Goal: Register for event/course

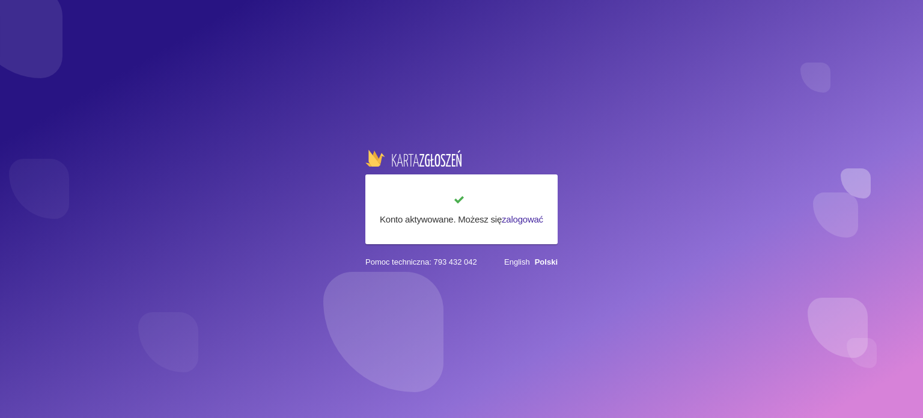
click at [523, 223] on link "zalogować" at bounding box center [522, 219] width 41 height 10
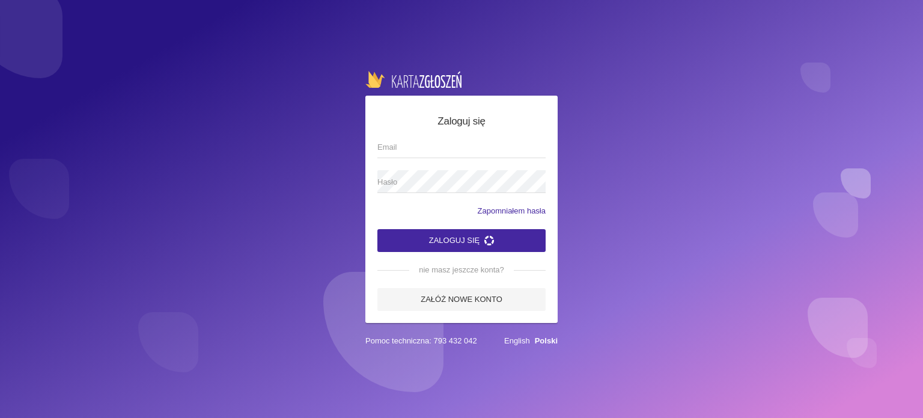
click at [463, 150] on input "Email" at bounding box center [461, 146] width 168 height 23
type input "[EMAIL_ADDRESS][DOMAIN_NAME]"
click at [446, 178] on span "Hasło" at bounding box center [455, 182] width 156 height 12
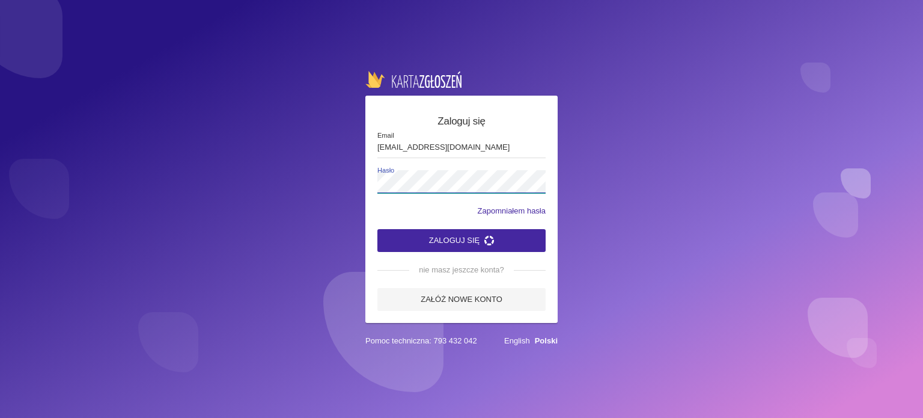
click at [377, 229] on button "Zaloguj się" at bounding box center [461, 240] width 168 height 23
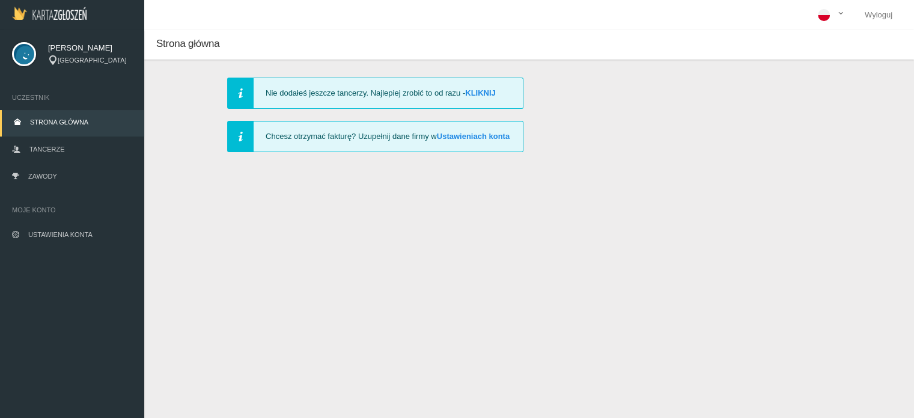
click at [487, 88] on div "Nie dodałeś jeszcze tancerzy. Najlepiej zrobić to od razu - Kliknij" at bounding box center [375, 93] width 296 height 31
click at [487, 90] on link "Kliknij" at bounding box center [480, 92] width 31 height 9
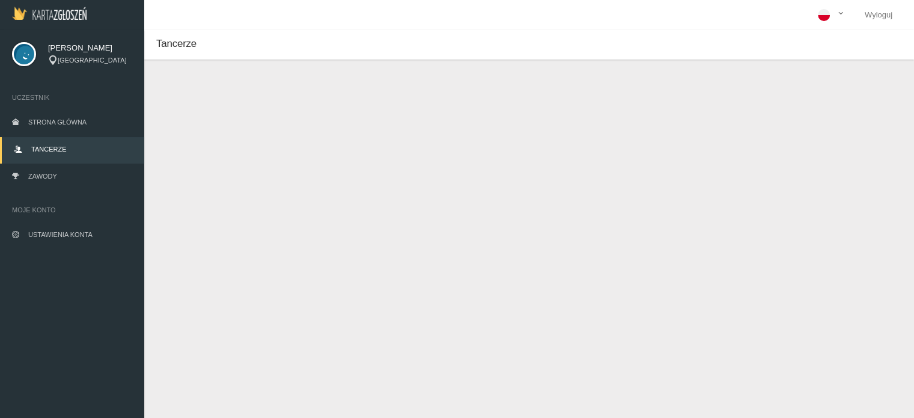
click at [249, 104] on button "Dodaj tancerza" at bounding box center [213, 101] width 91 height 23
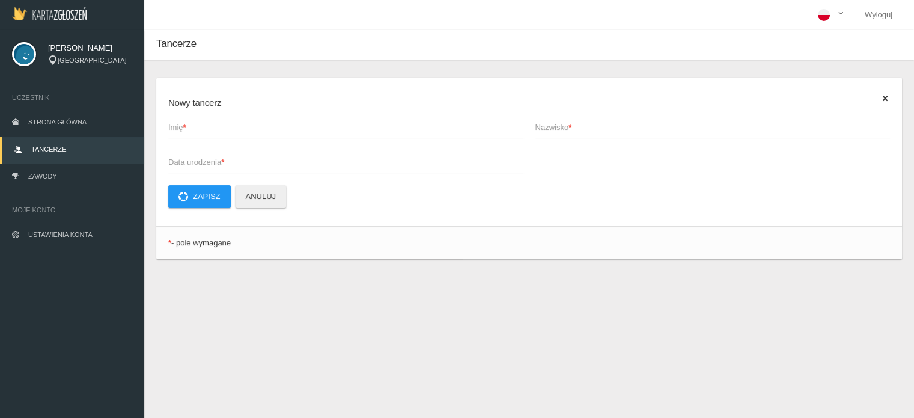
click at [231, 132] on span "Imię *" at bounding box center [339, 127] width 343 height 12
click at [231, 132] on input "Imię *" at bounding box center [345, 126] width 355 height 23
type input "[PERSON_NAME]"
type input "Świerszcz"
click at [171, 162] on span "Data urodzenia *" at bounding box center [339, 162] width 343 height 12
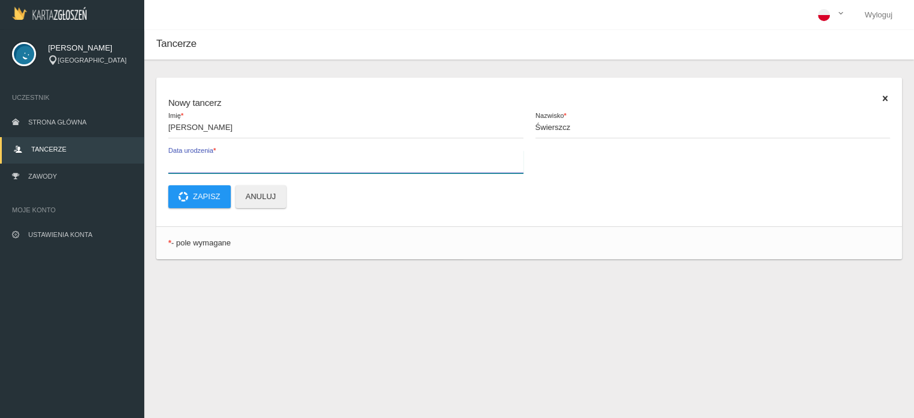
click at [171, 162] on input "Data urodzenia *" at bounding box center [345, 161] width 355 height 23
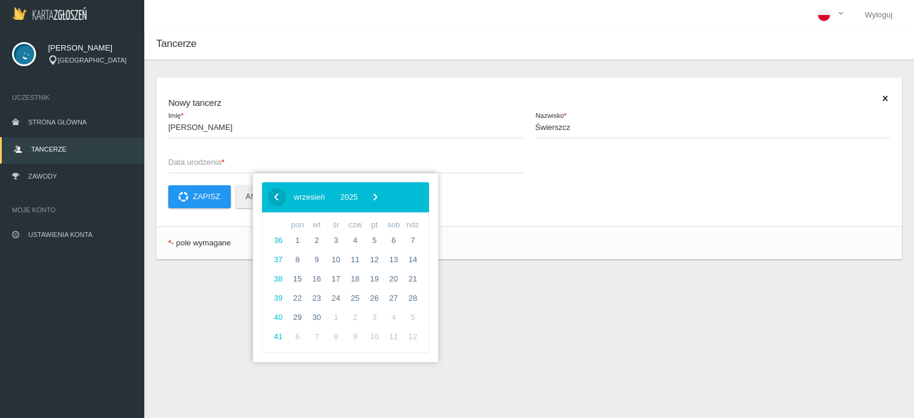
click at [272, 199] on span "‹" at bounding box center [276, 197] width 18 height 18
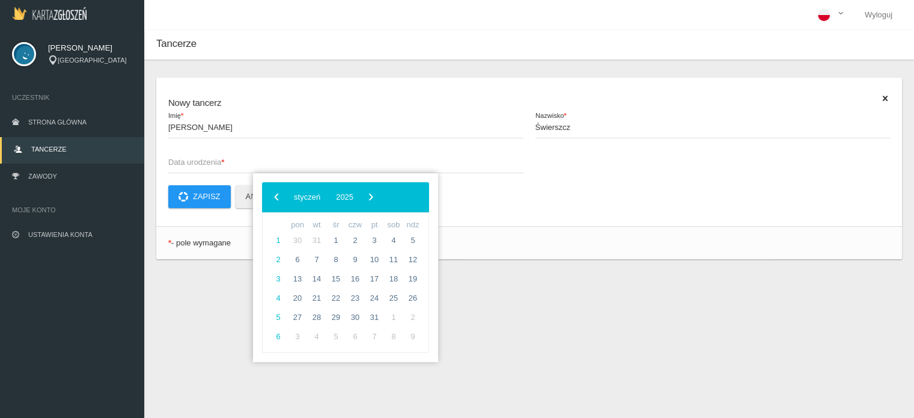
click at [272, 199] on span "‹" at bounding box center [276, 197] width 18 height 18
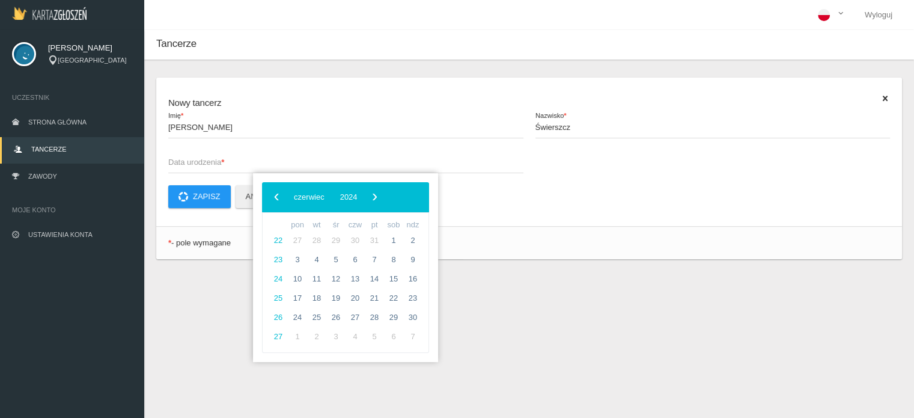
click at [272, 199] on span "‹" at bounding box center [276, 197] width 18 height 18
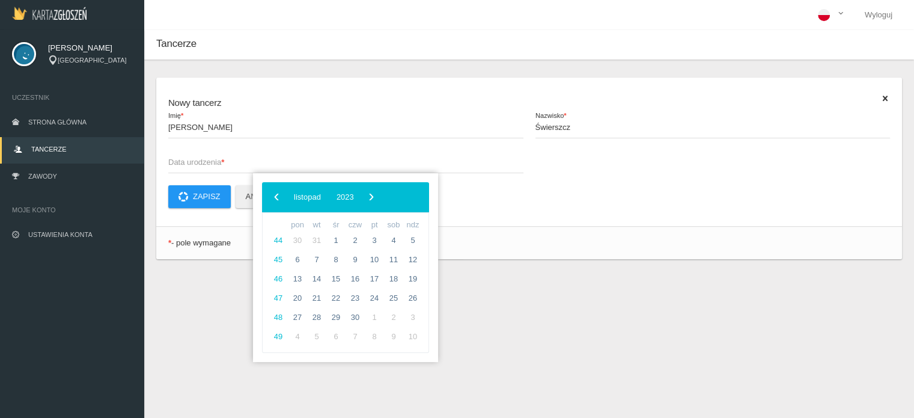
click at [272, 199] on span "‹" at bounding box center [276, 197] width 18 height 18
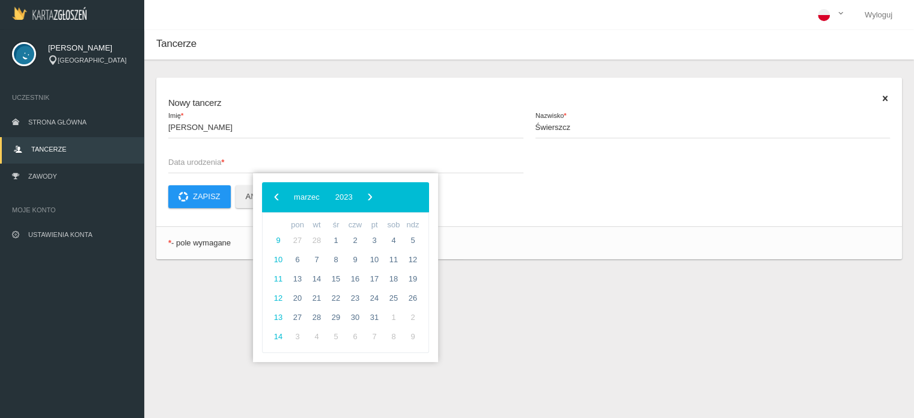
click at [272, 199] on span "‹" at bounding box center [276, 197] width 18 height 18
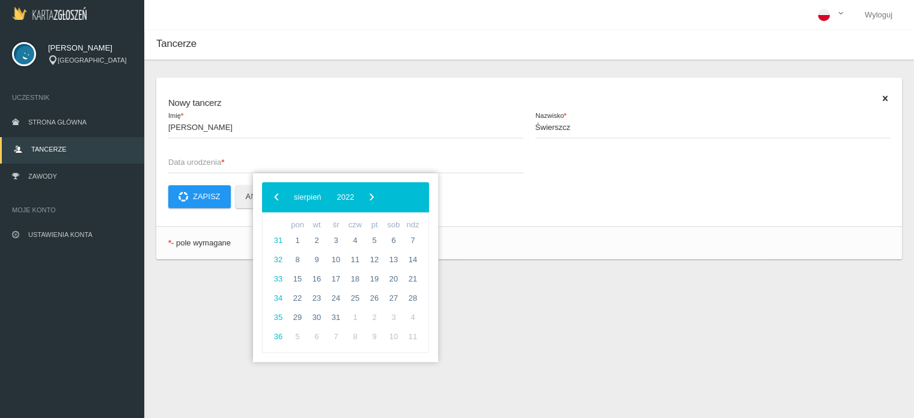
click at [272, 199] on span "‹" at bounding box center [276, 197] width 18 height 18
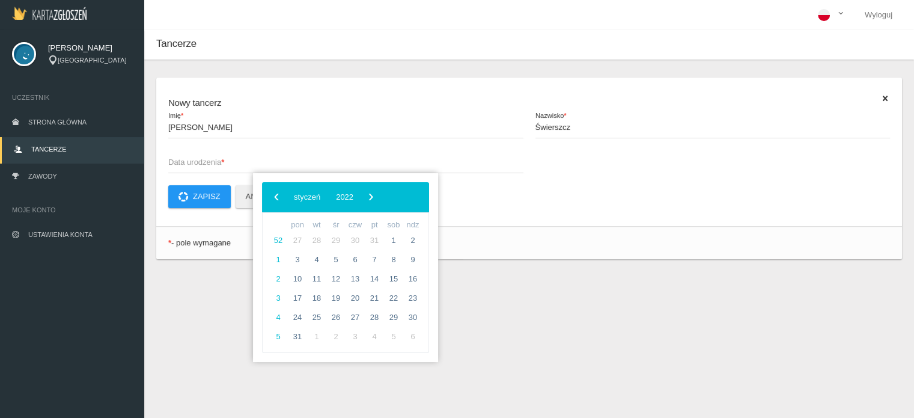
click at [272, 199] on span "‹" at bounding box center [276, 197] width 18 height 18
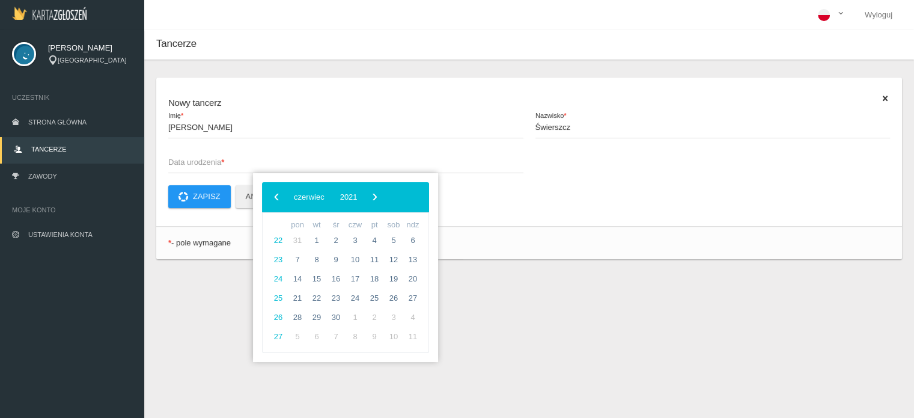
click at [272, 199] on span "‹" at bounding box center [276, 197] width 18 height 18
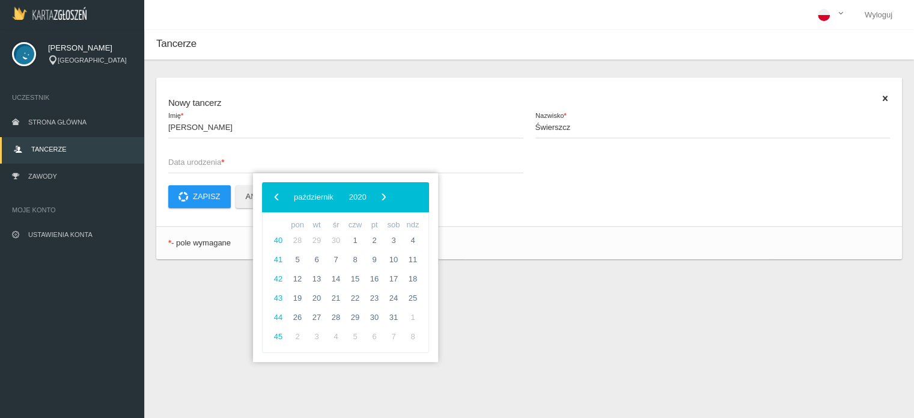
click at [272, 199] on span "‹" at bounding box center [276, 197] width 18 height 18
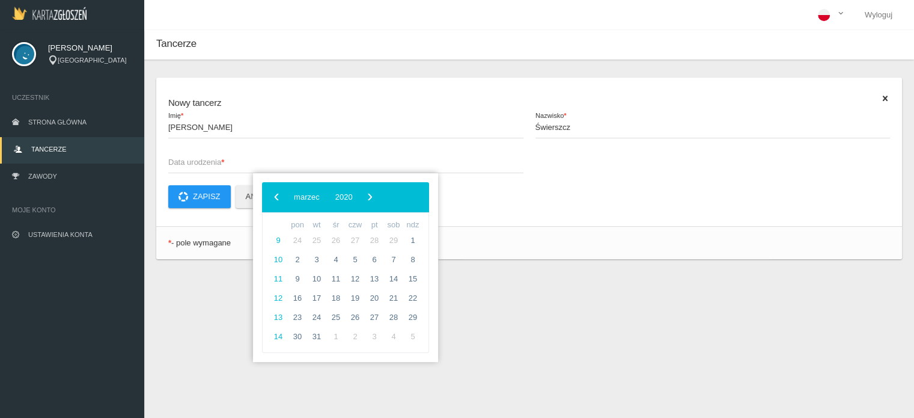
click at [272, 199] on span "‹" at bounding box center [276, 197] width 18 height 18
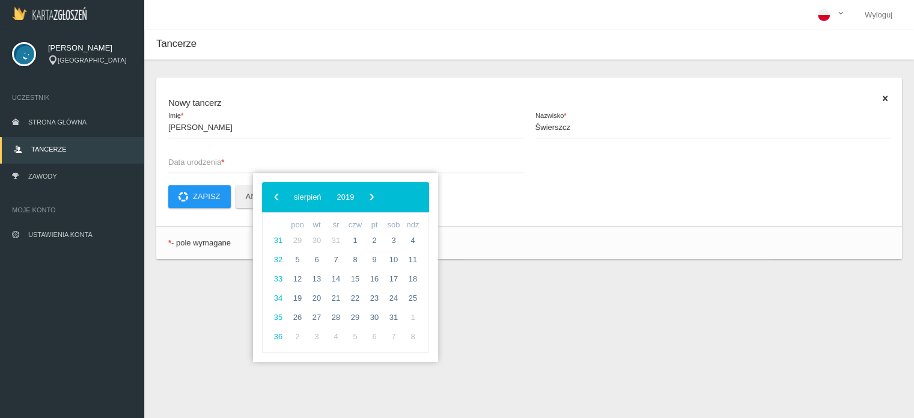
click at [272, 199] on span "‹" at bounding box center [276, 197] width 18 height 18
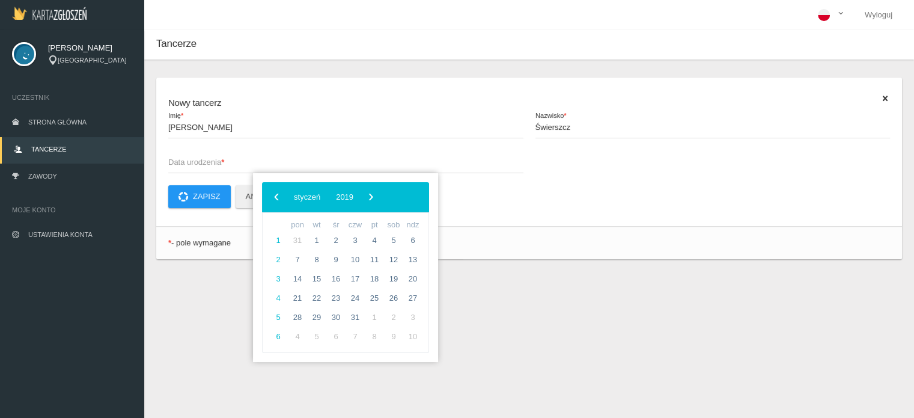
click at [272, 199] on span "‹" at bounding box center [276, 197] width 18 height 18
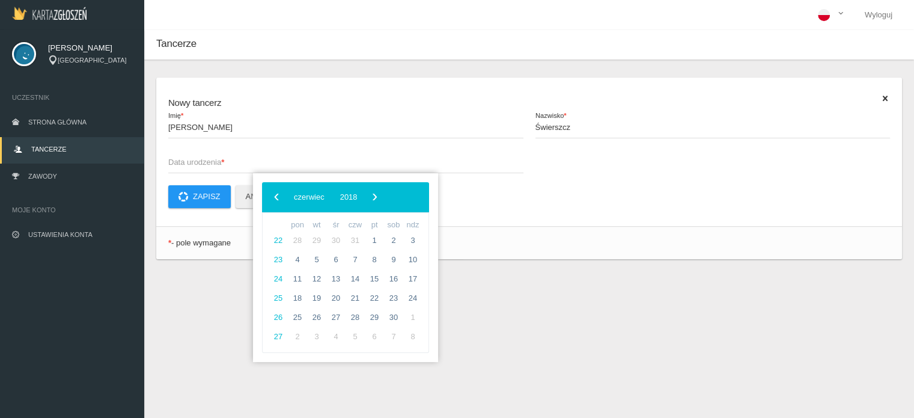
click at [272, 199] on span "‹" at bounding box center [276, 197] width 18 height 18
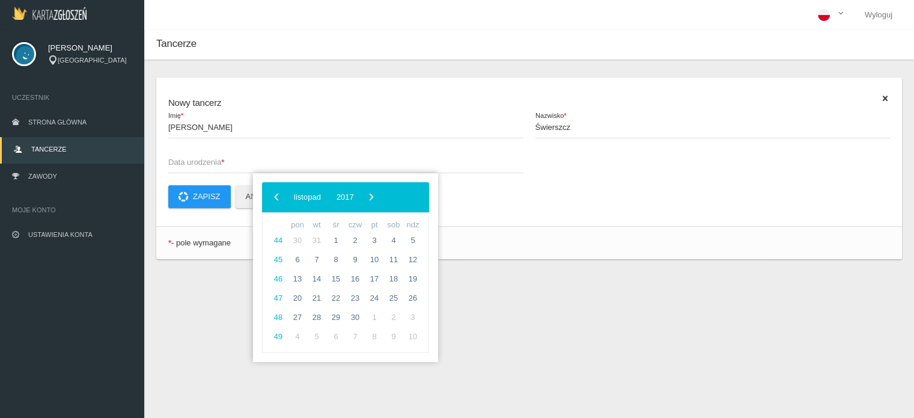
click at [272, 199] on span "‹" at bounding box center [276, 197] width 18 height 18
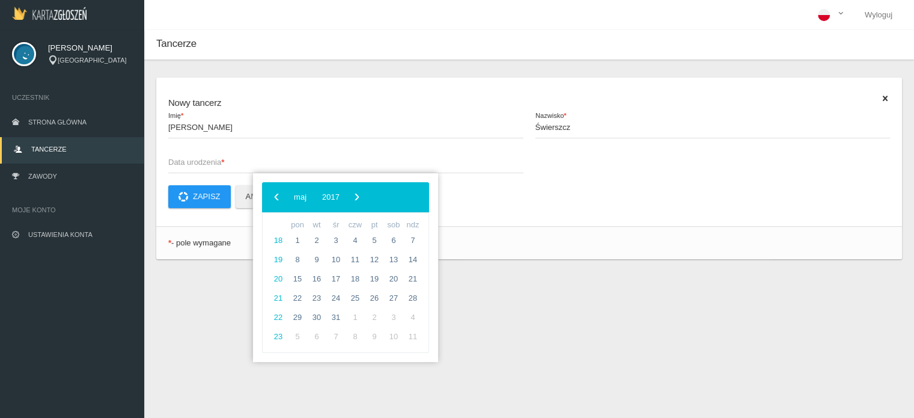
click at [272, 199] on span "‹" at bounding box center [276, 197] width 18 height 18
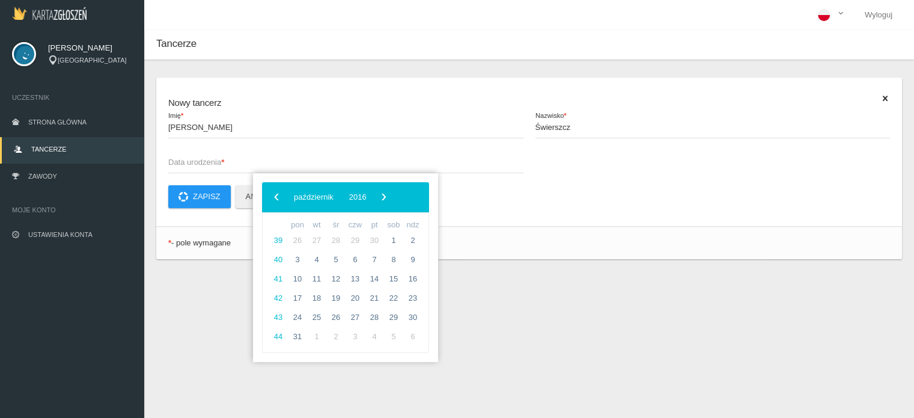
click at [272, 199] on span "‹" at bounding box center [276, 197] width 18 height 18
click at [371, 194] on bs-datepicker-navigation-view "‹ ​ lipiec ​ 2016 ​ ›" at bounding box center [319, 193] width 103 height 9
click at [371, 198] on span "›" at bounding box center [362, 197] width 18 height 18
click at [320, 314] on span "30" at bounding box center [316, 317] width 19 height 19
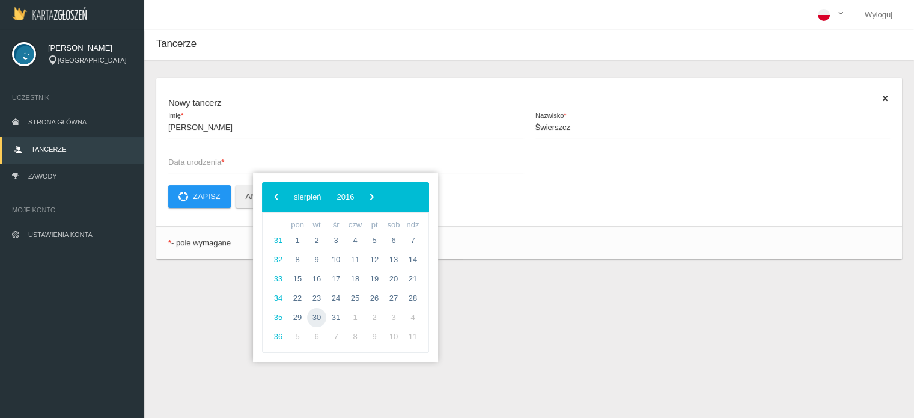
type input "[DATE]"
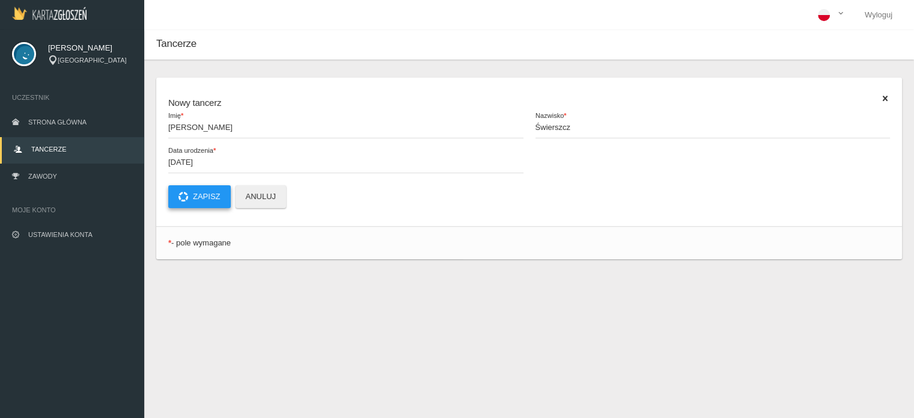
click at [210, 195] on button "Zapisz" at bounding box center [199, 196] width 63 height 23
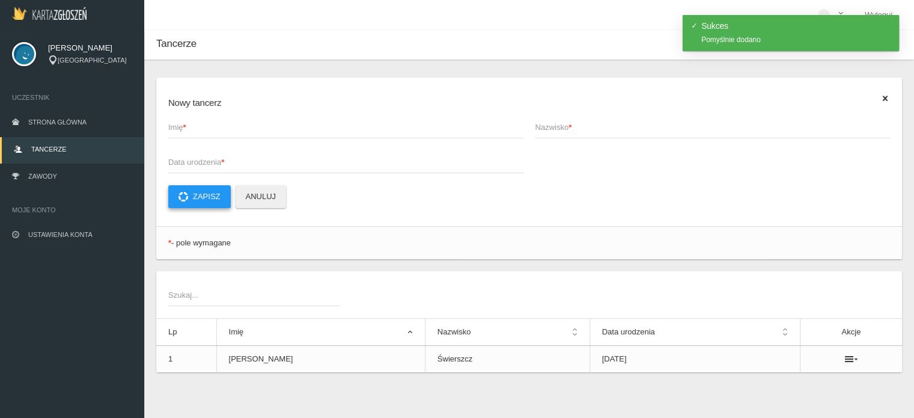
scroll to position [30, 0]
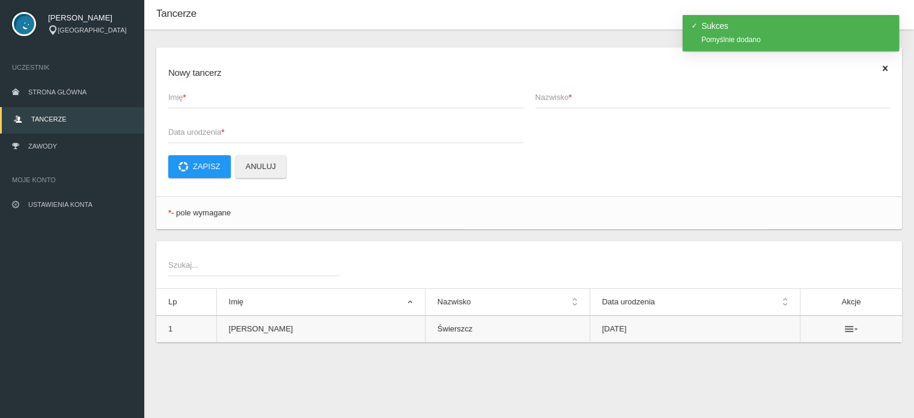
click at [845, 324] on icon at bounding box center [851, 329] width 13 height 10
click at [779, 219] on div "* - pole wymagane" at bounding box center [529, 212] width 746 height 23
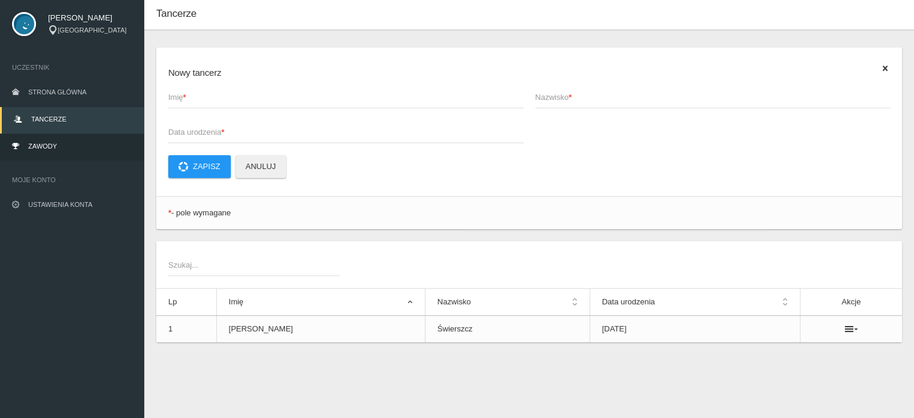
click at [85, 151] on link "Zawody" at bounding box center [72, 147] width 144 height 26
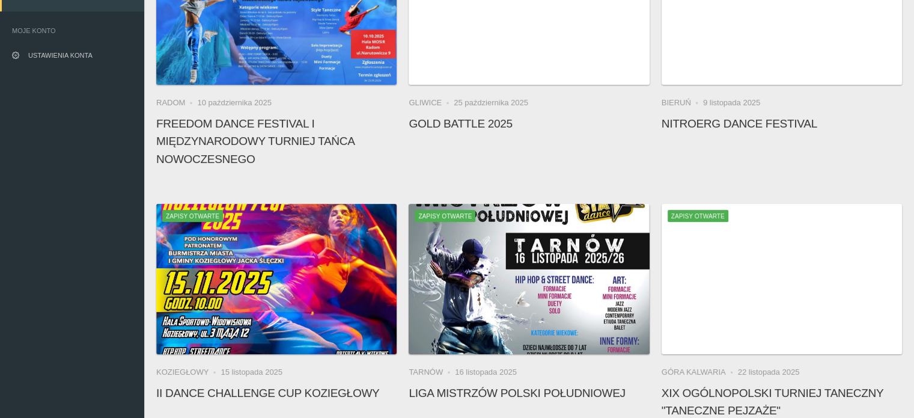
scroll to position [260, 0]
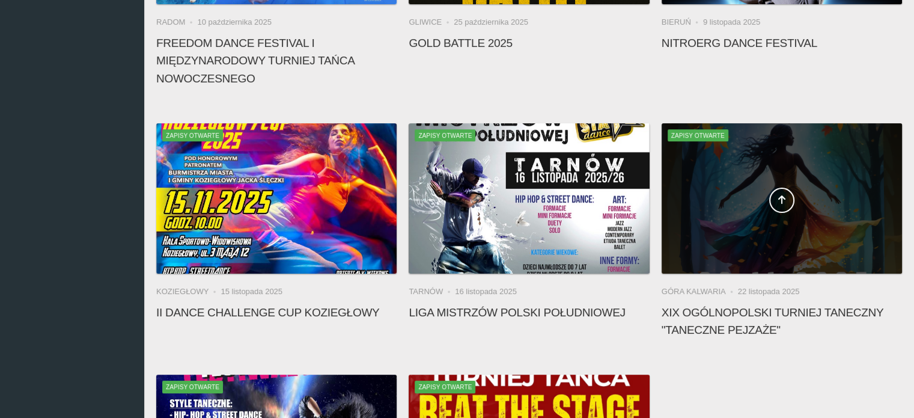
click at [810, 146] on div at bounding box center [782, 198] width 240 height 150
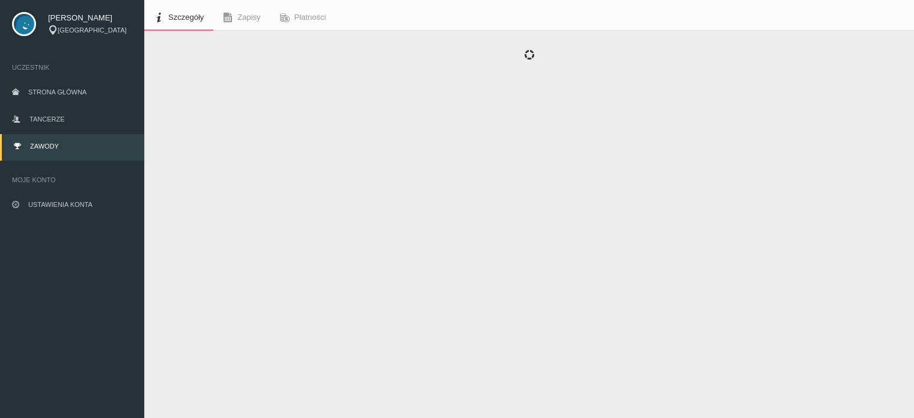
scroll to position [30, 0]
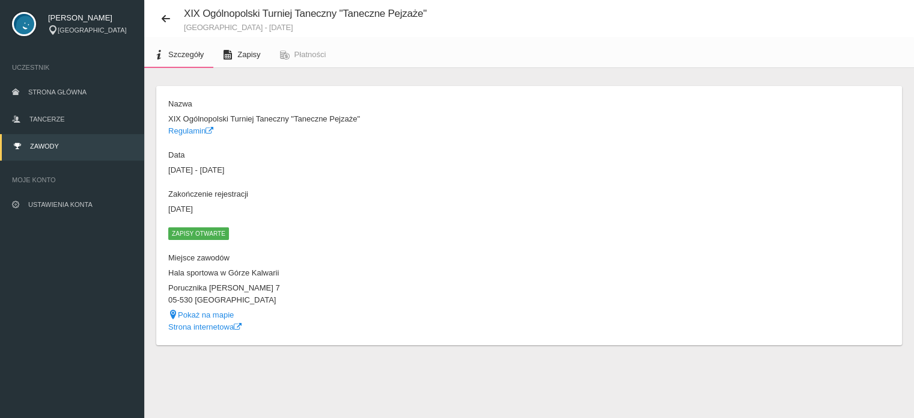
click at [246, 53] on span "Zapisy" at bounding box center [248, 54] width 23 height 9
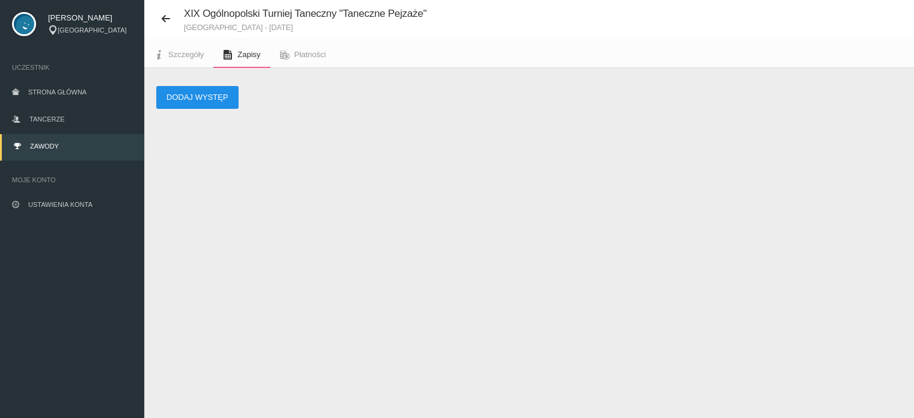
click at [216, 104] on button "Dodaj występ" at bounding box center [197, 97] width 82 height 23
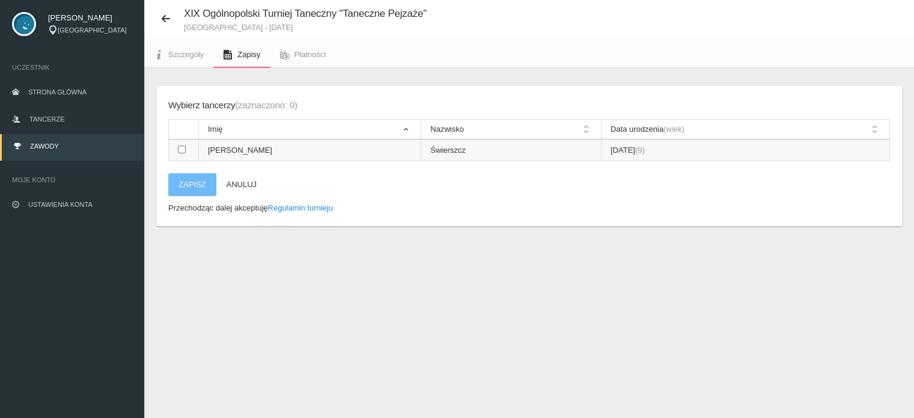
click at [183, 150] on input "checkbox" at bounding box center [182, 149] width 8 height 8
checkbox input "true"
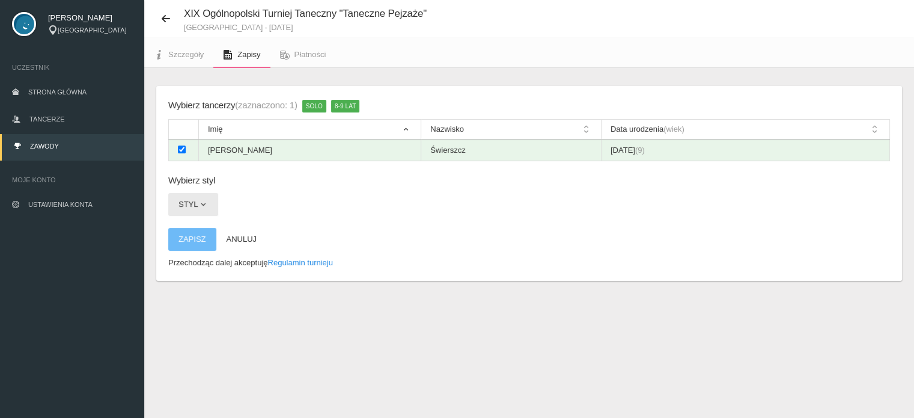
click at [196, 200] on button "Styl" at bounding box center [193, 204] width 50 height 23
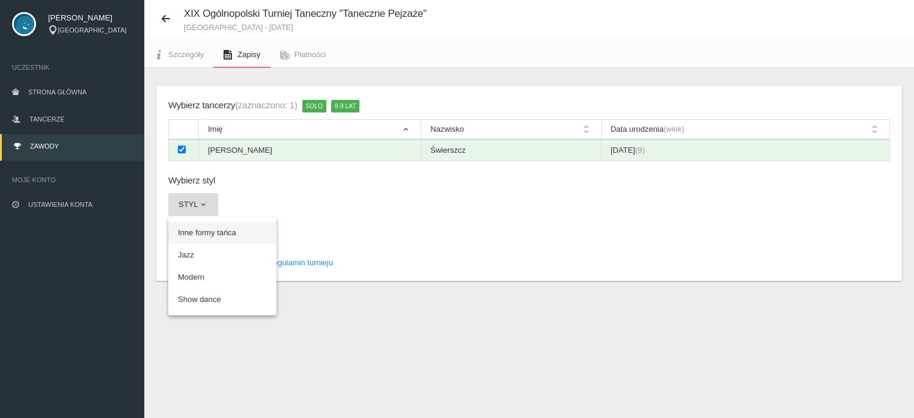
click at [198, 225] on link "Inne formy tańca" at bounding box center [222, 233] width 108 height 22
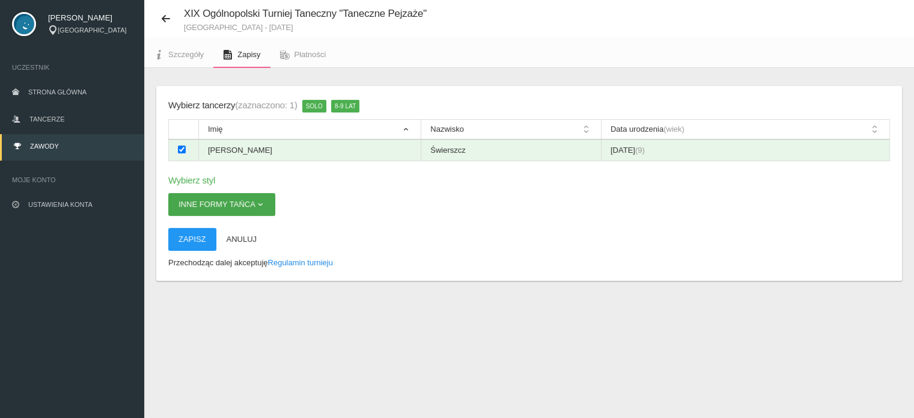
click at [269, 209] on button "Inne formy tańca" at bounding box center [221, 204] width 107 height 23
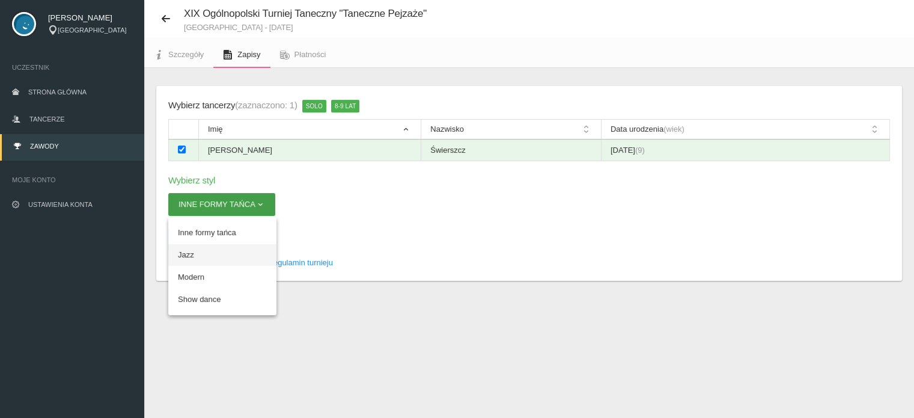
click at [248, 255] on link "Jazz" at bounding box center [222, 255] width 108 height 22
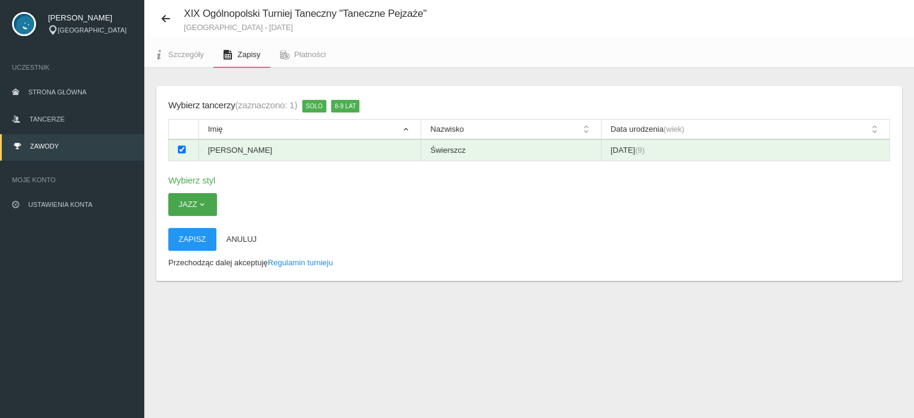
click at [192, 204] on button "Jazz" at bounding box center [192, 204] width 49 height 23
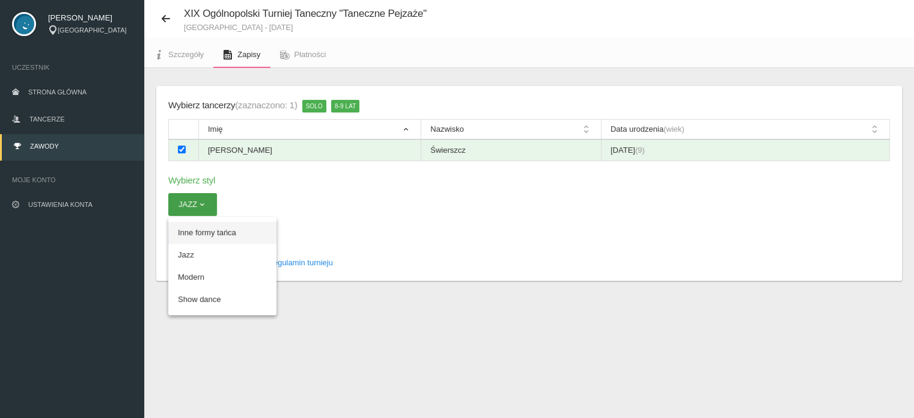
click at [192, 231] on link "Inne formy tańca" at bounding box center [222, 233] width 108 height 22
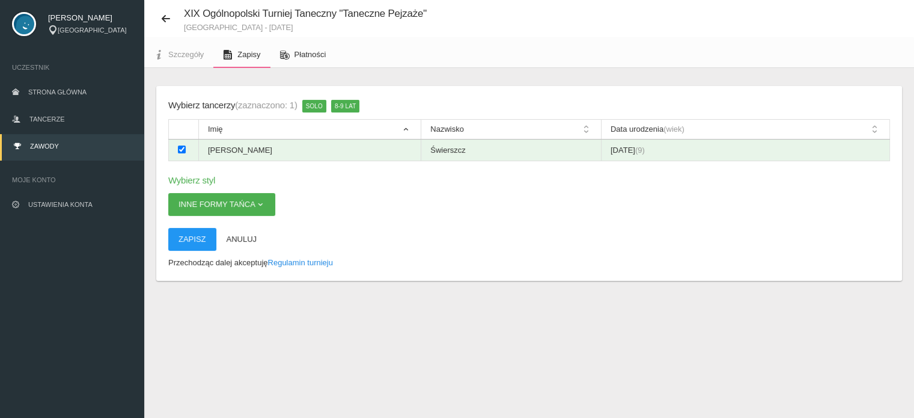
click at [306, 57] on span "Płatności" at bounding box center [311, 54] width 32 height 9
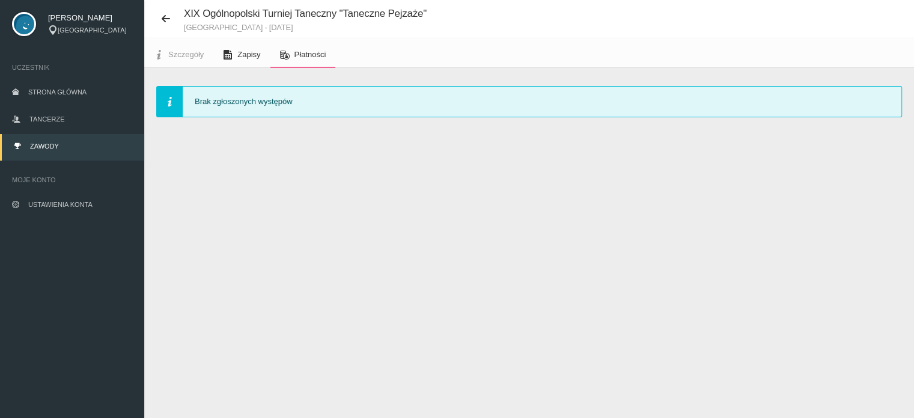
click at [246, 55] on span "Zapisy" at bounding box center [248, 54] width 23 height 9
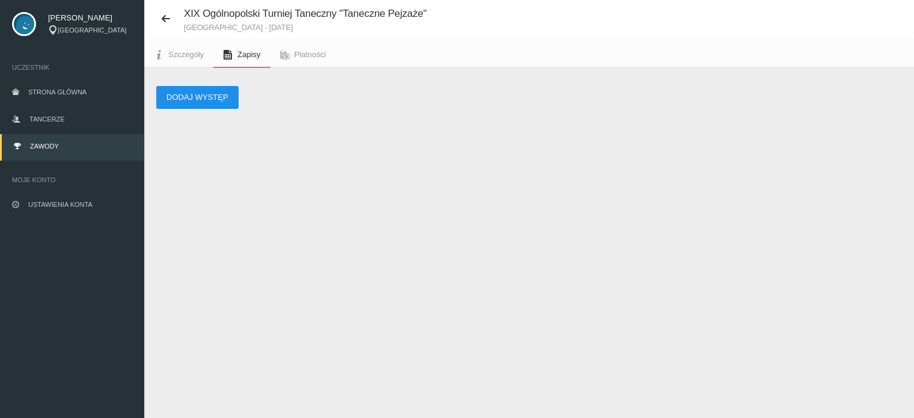
click at [226, 97] on button "Dodaj występ" at bounding box center [197, 97] width 82 height 23
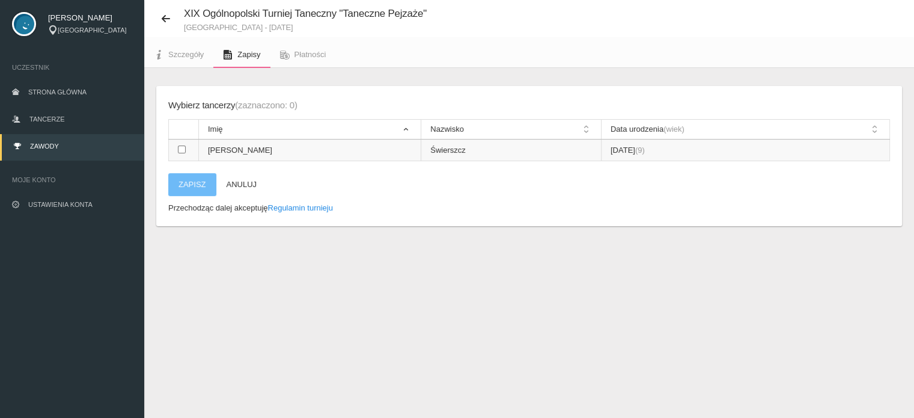
click at [182, 146] on input "checkbox" at bounding box center [182, 149] width 8 height 8
checkbox input "true"
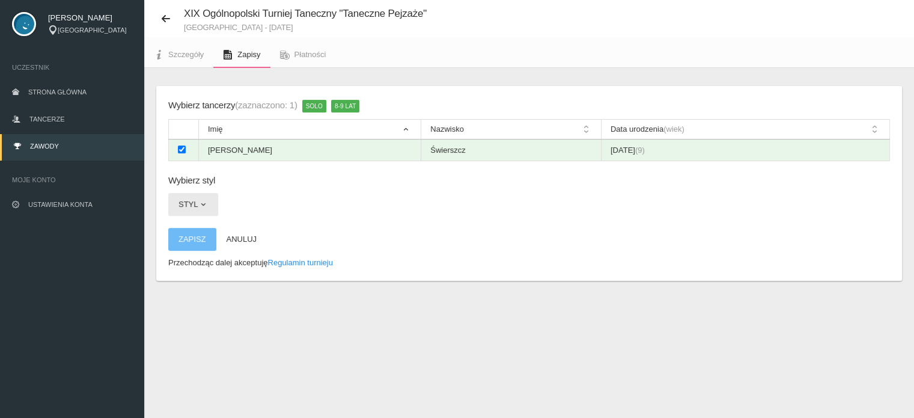
click at [192, 198] on button "Styl" at bounding box center [193, 204] width 50 height 23
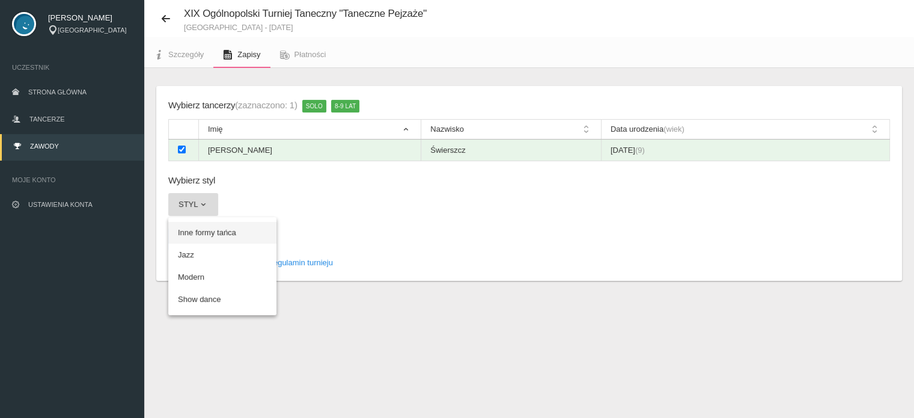
click at [192, 230] on link "Inne formy tańca" at bounding box center [222, 233] width 108 height 22
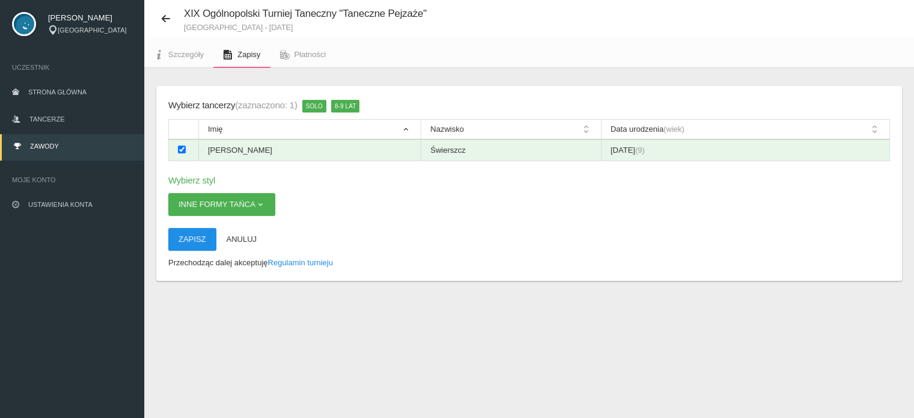
click at [199, 238] on button "Zapisz" at bounding box center [192, 239] width 48 height 23
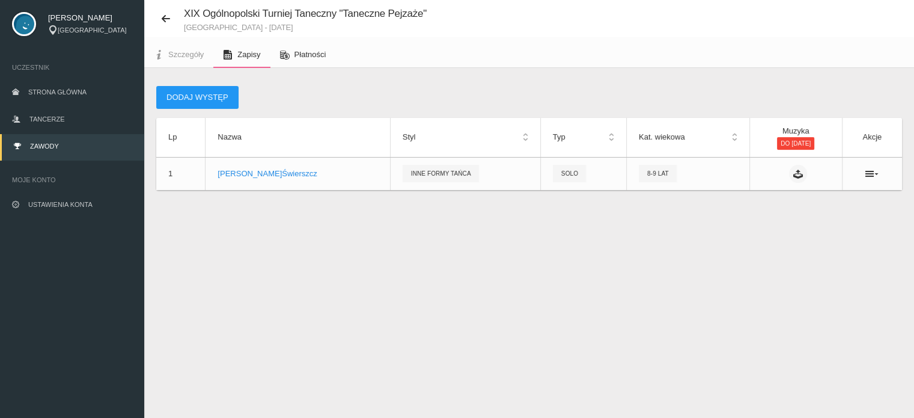
click at [308, 59] on link "Płatności" at bounding box center [303, 54] width 66 height 26
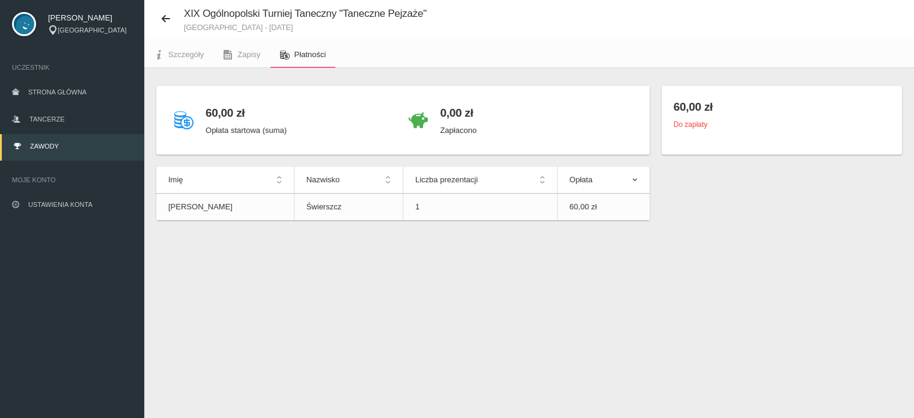
click at [61, 149] on link "Zawody" at bounding box center [72, 147] width 144 height 26
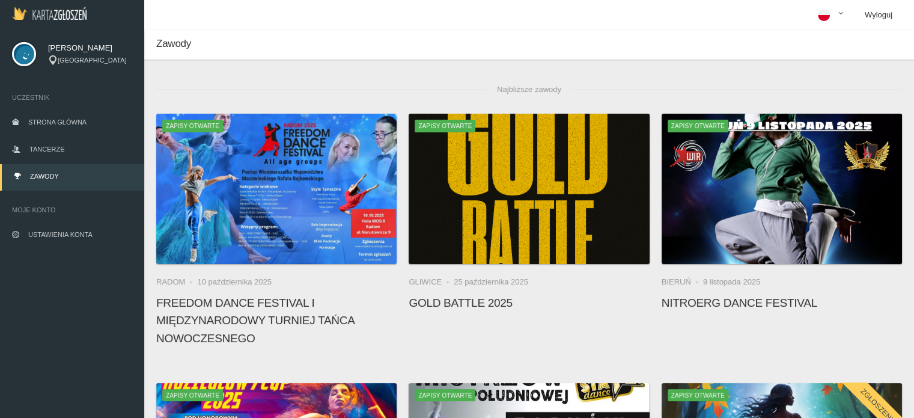
click at [882, 13] on link "Wyloguj" at bounding box center [878, 15] width 47 height 30
